Goal: Information Seeking & Learning: Learn about a topic

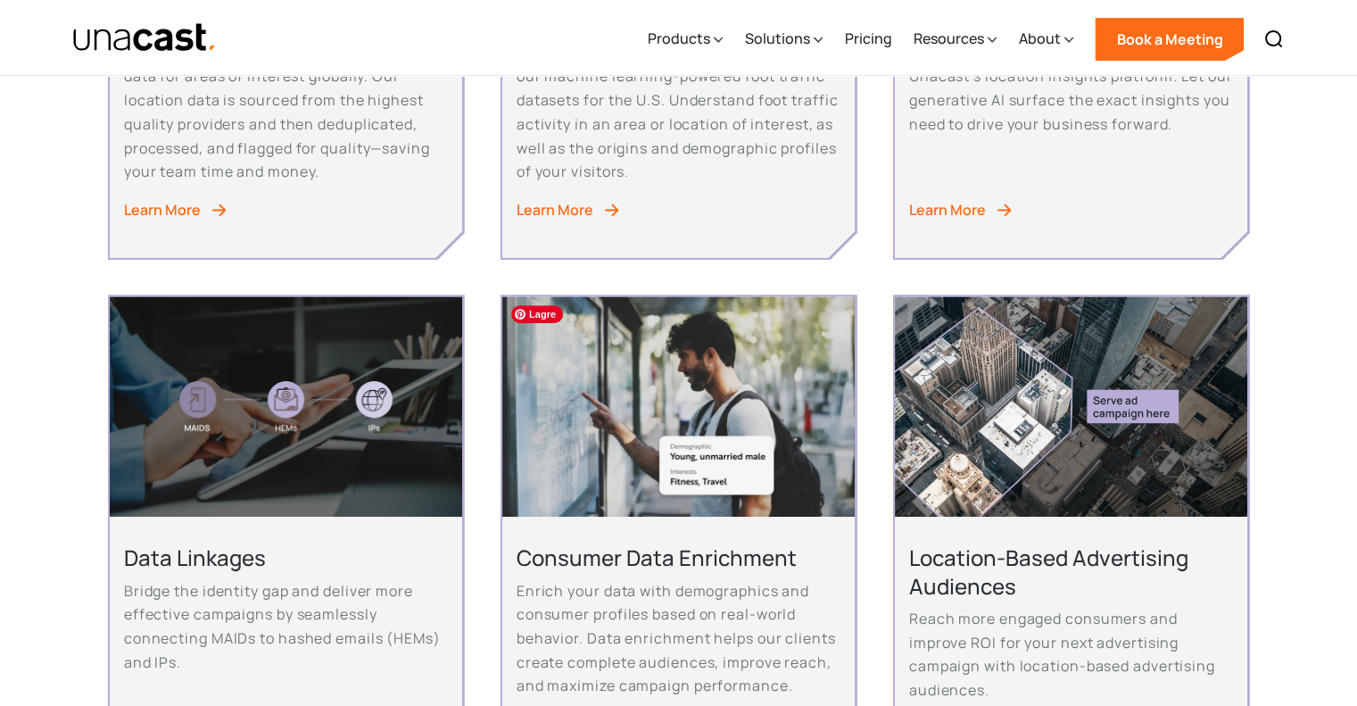
scroll to position [892, 0]
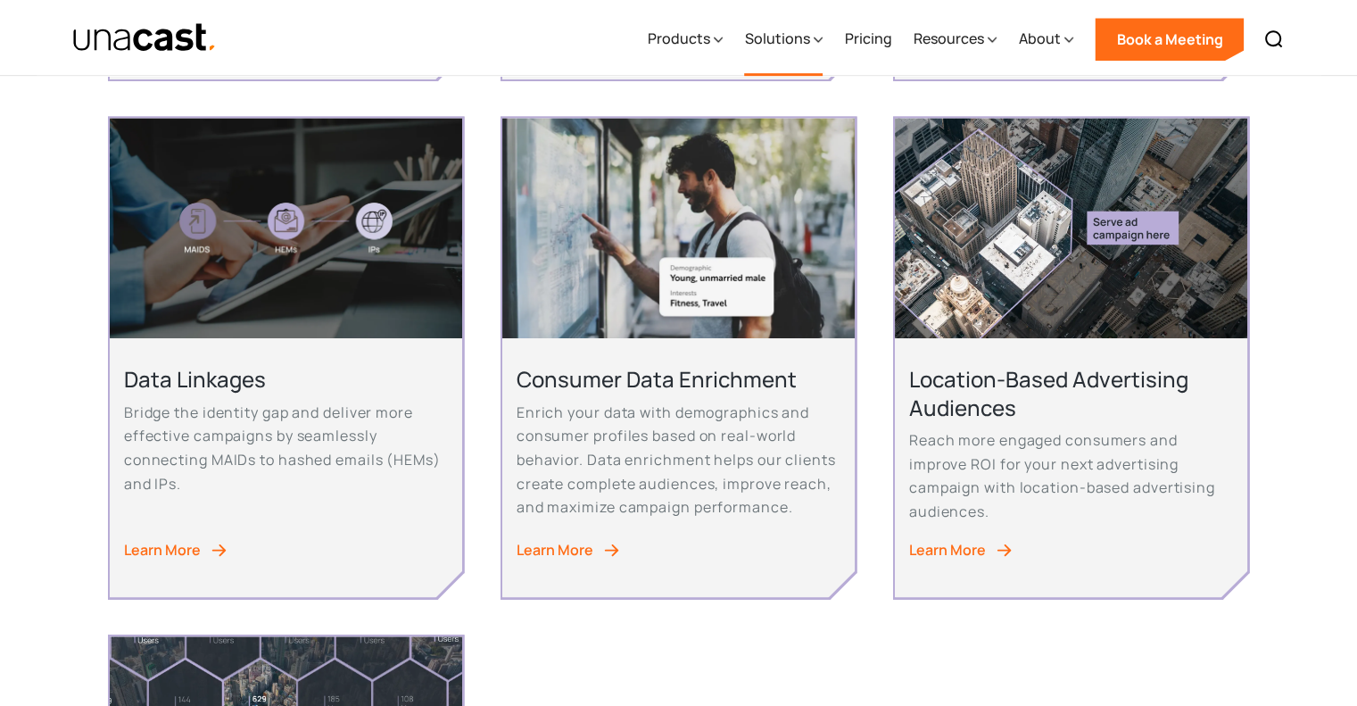
click at [799, 41] on div "Solutions" at bounding box center [776, 38] width 65 height 21
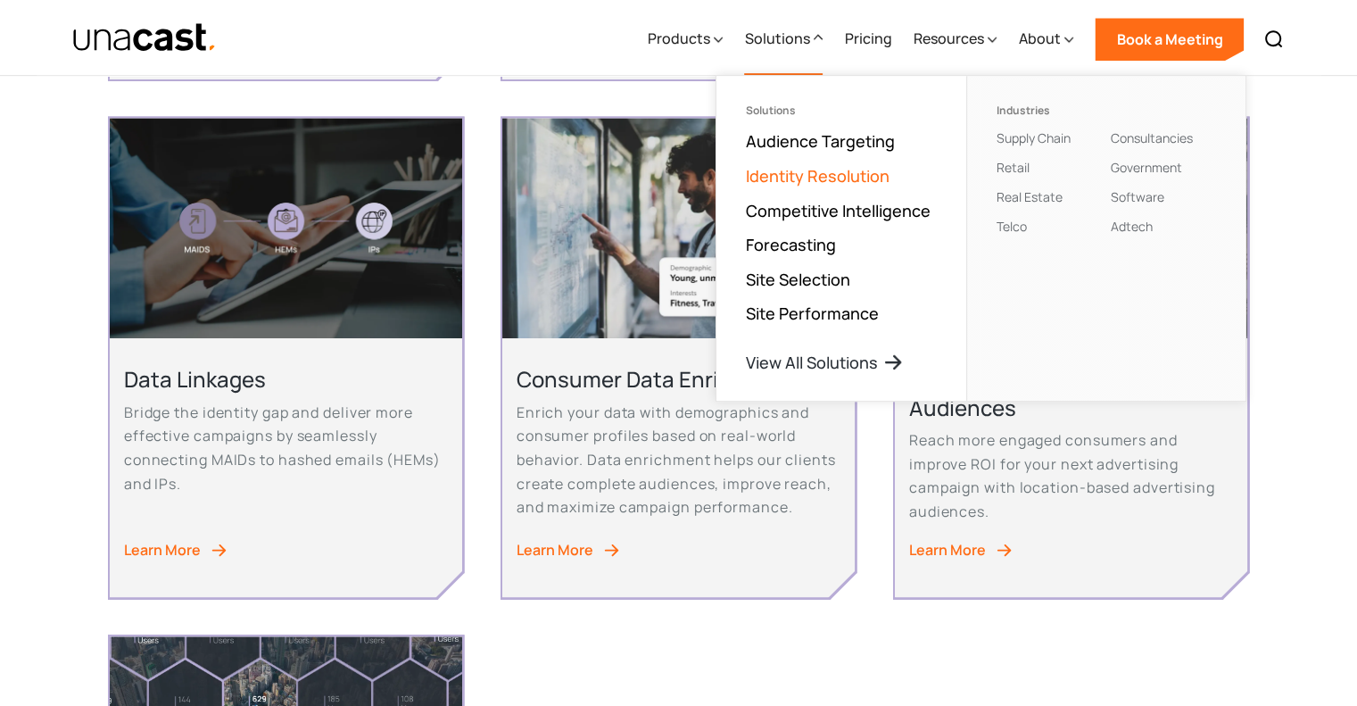
click at [798, 172] on link "Identity Resolution" at bounding box center [817, 175] width 144 height 21
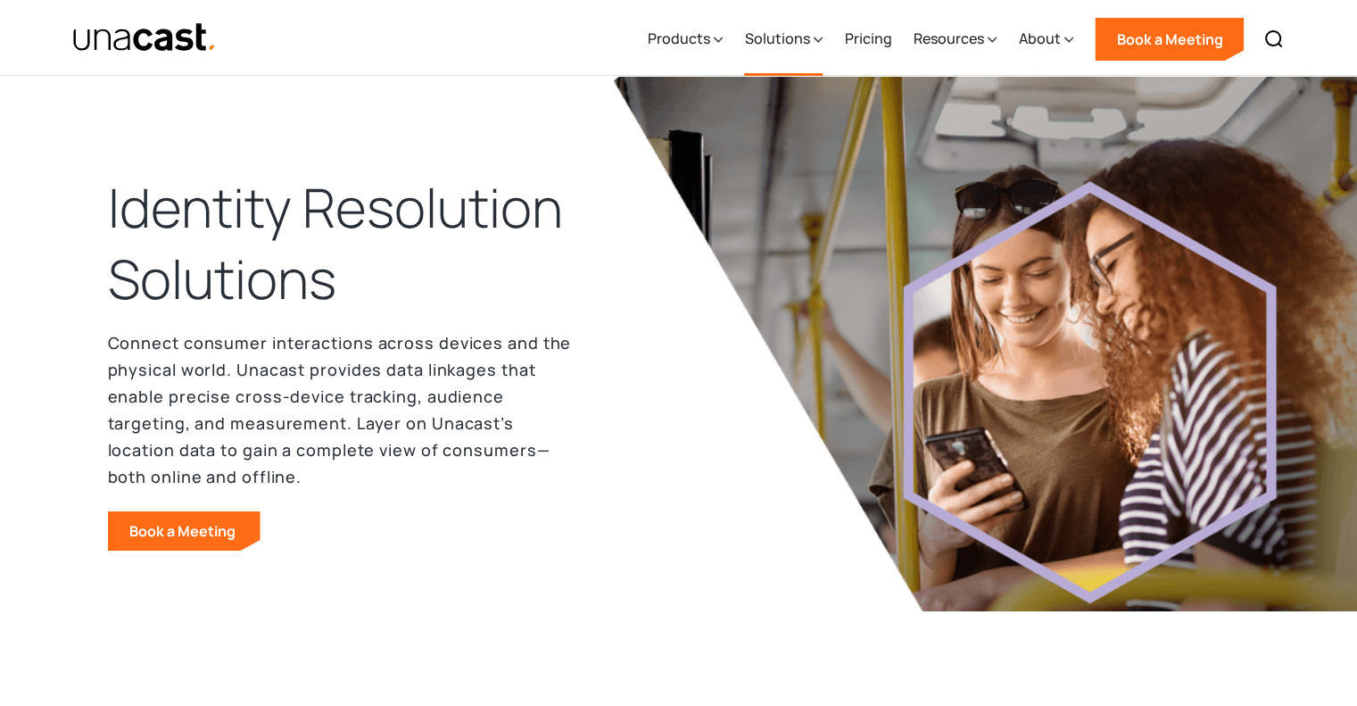
click at [788, 38] on div "Solutions" at bounding box center [776, 38] width 65 height 21
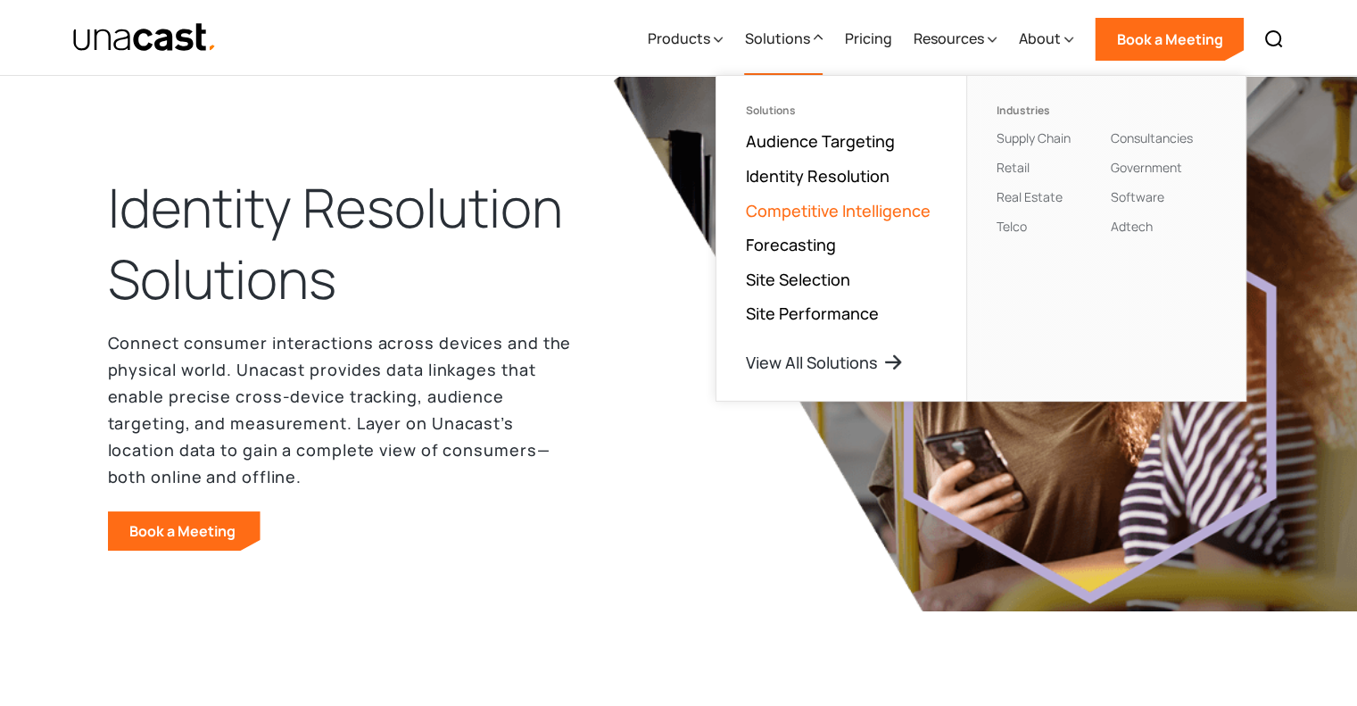
click at [810, 209] on link "Competitive Intelligence" at bounding box center [837, 210] width 185 height 21
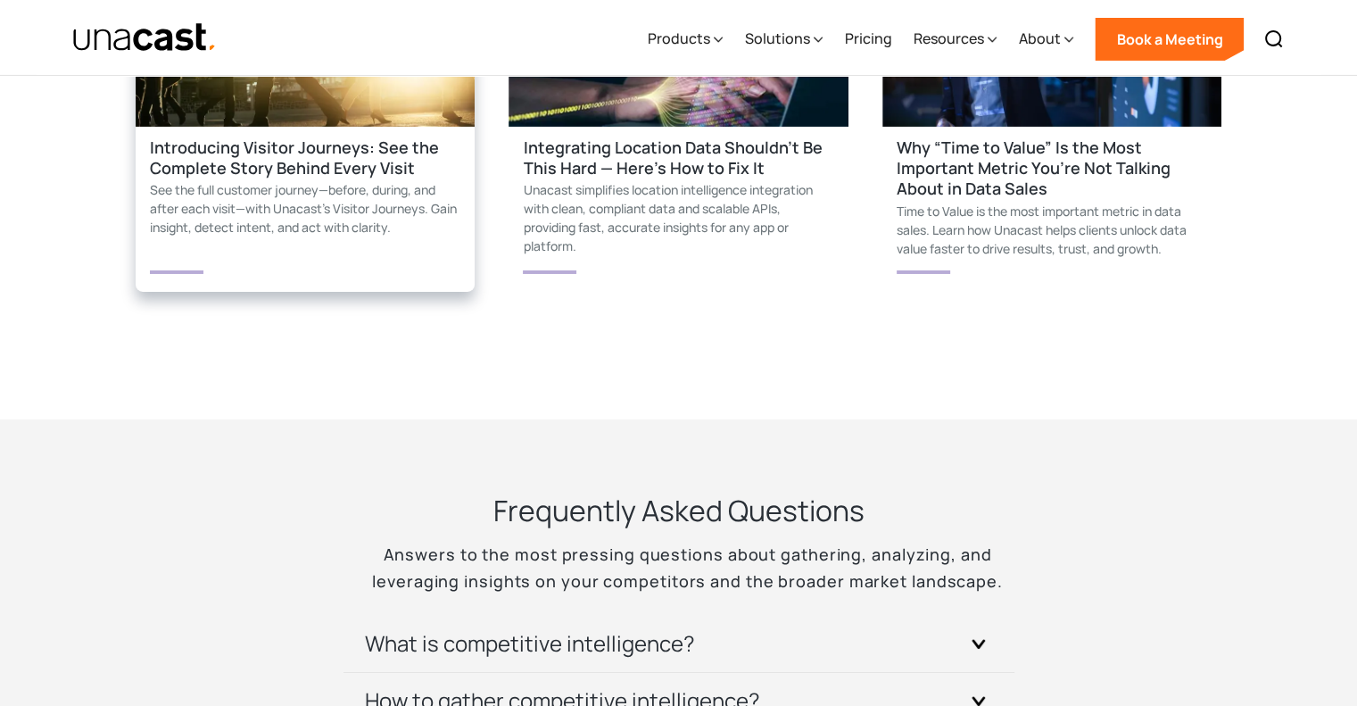
scroll to position [6155, 0]
